Goal: Book appointment/travel/reservation

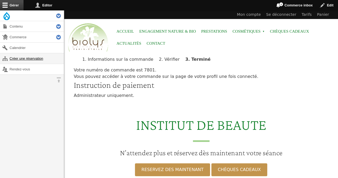
drag, startPoint x: 0, startPoint y: 0, endPoint x: 30, endPoint y: 59, distance: 65.9
click at [30, 59] on link "Créer une réservation" at bounding box center [32, 58] width 64 height 10
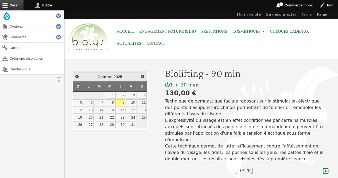
click at [144, 115] on link "25" at bounding box center [142, 117] width 10 height 7
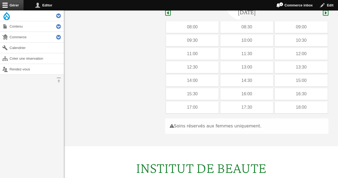
scroll to position [160, 0]
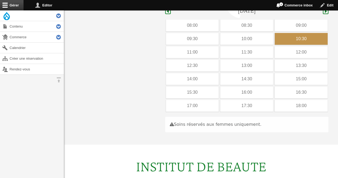
click at [285, 33] on div "10:30" at bounding box center [301, 39] width 53 height 12
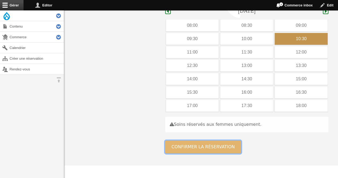
click at [192, 140] on button "Confirmer la réservation" at bounding box center [203, 146] width 76 height 13
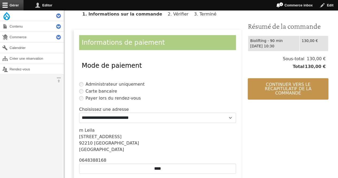
scroll to position [117, 0]
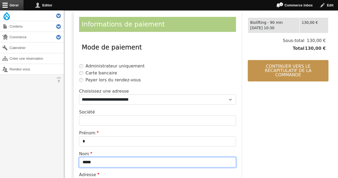
click at [139, 161] on input "*****" at bounding box center [157, 162] width 157 height 10
type input "*"
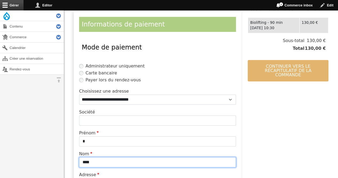
type input "****"
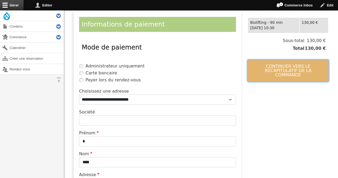
click at [266, 67] on button "Continuer vers le récapitulatif de la commande" at bounding box center [288, 70] width 81 height 21
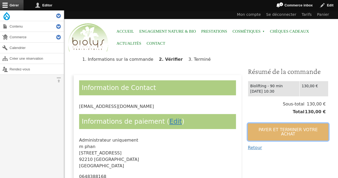
click at [258, 125] on button "Payer et terminer votre achat" at bounding box center [288, 131] width 81 height 17
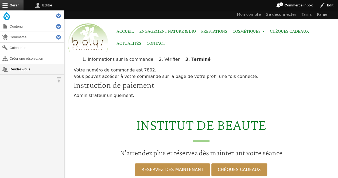
click at [26, 71] on link "Rendez-vous" at bounding box center [32, 69] width 64 height 10
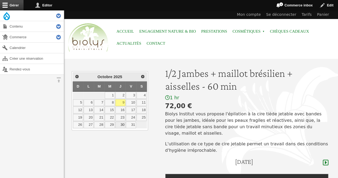
click at [121, 122] on link "30" at bounding box center [120, 124] width 10 height 7
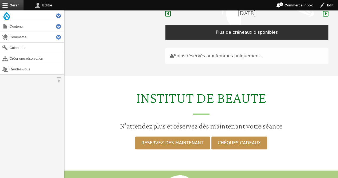
scroll to position [151, 0]
